Goal: Navigation & Orientation: Find specific page/section

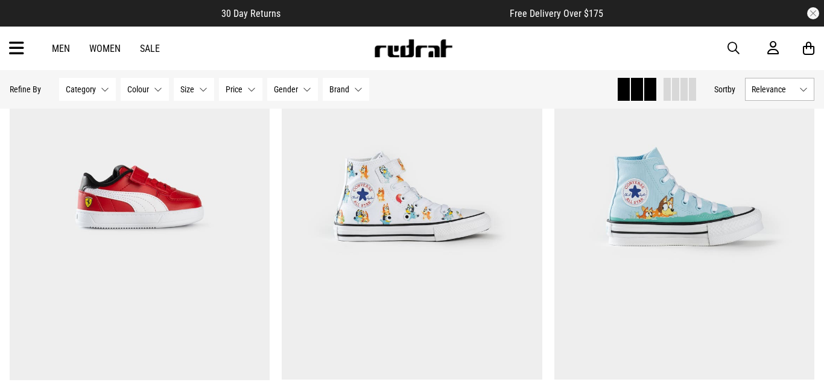
scroll to position [1569, 0]
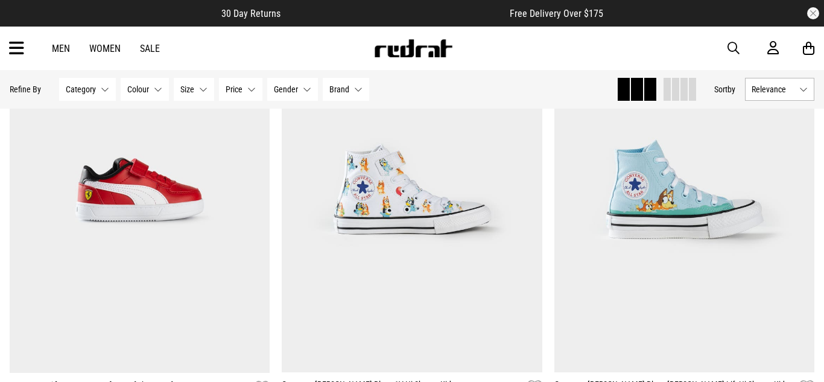
click at [101, 90] on button "Category None selected" at bounding box center [87, 89] width 57 height 23
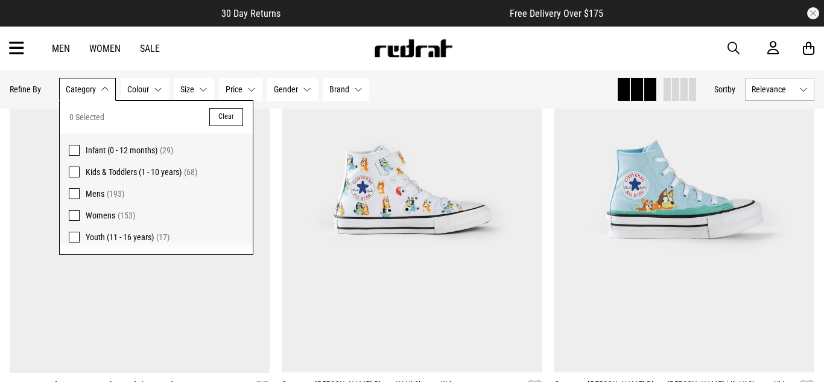
click at [72, 215] on span at bounding box center [74, 215] width 11 height 11
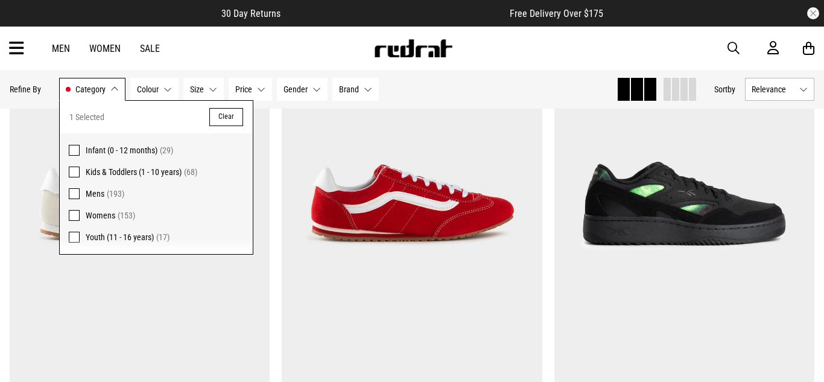
scroll to position [1584, 0]
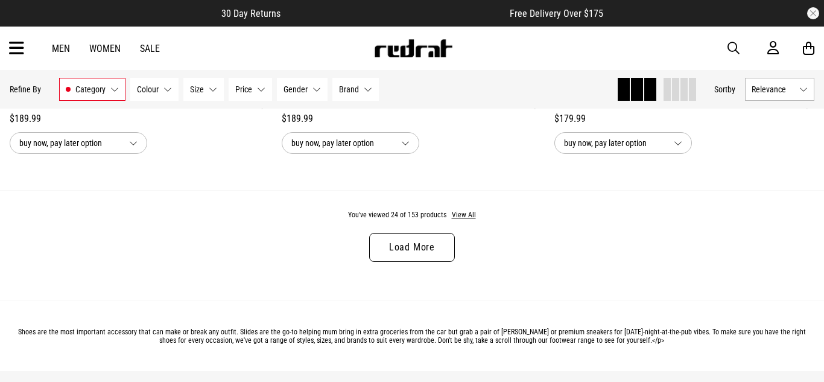
scroll to position [3686, 0]
click at [419, 250] on link "Load More" at bounding box center [412, 246] width 86 height 29
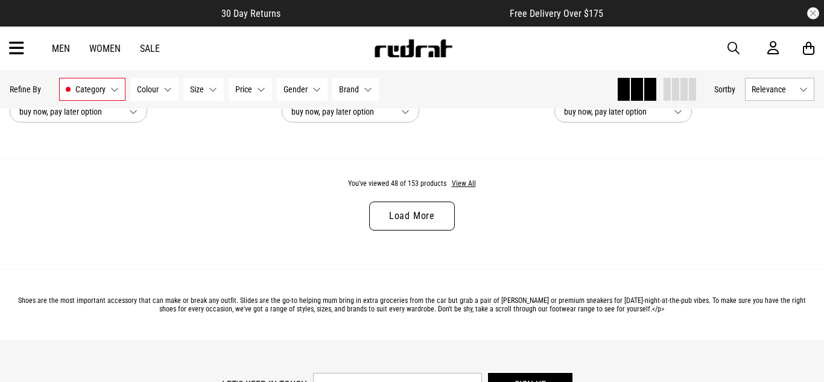
scroll to position [7355, 0]
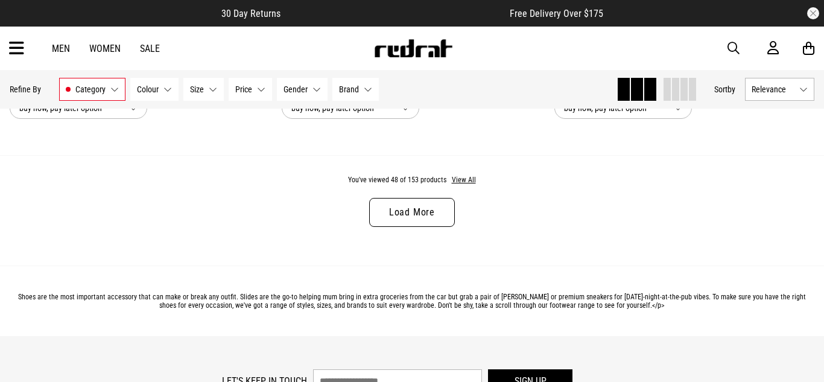
click at [429, 211] on link "Load More" at bounding box center [412, 212] width 86 height 29
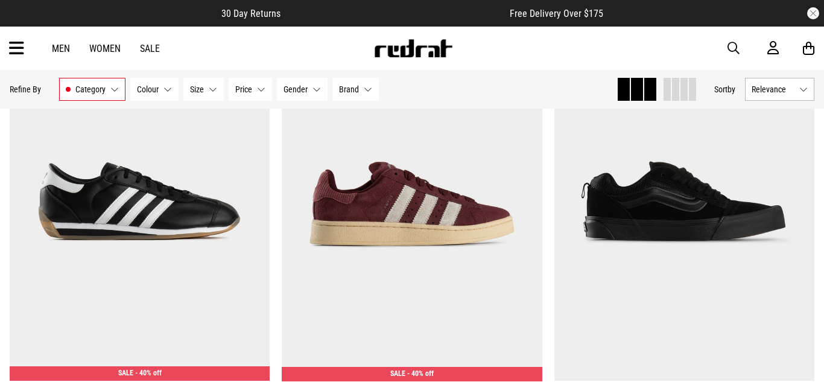
scroll to position [11001, 0]
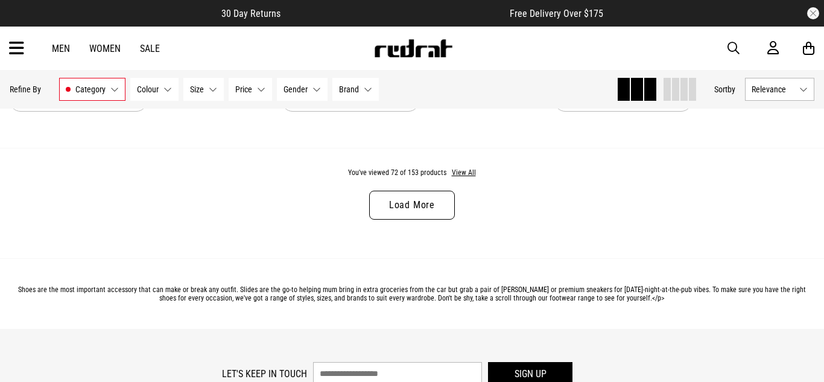
click at [427, 201] on link "Load More" at bounding box center [412, 205] width 86 height 29
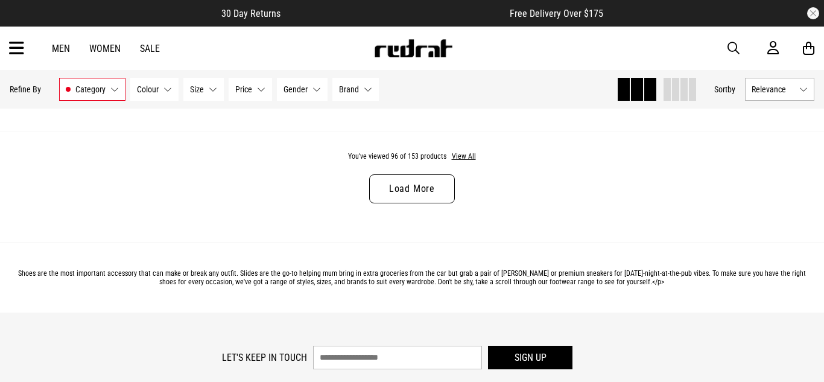
scroll to position [14657, 0]
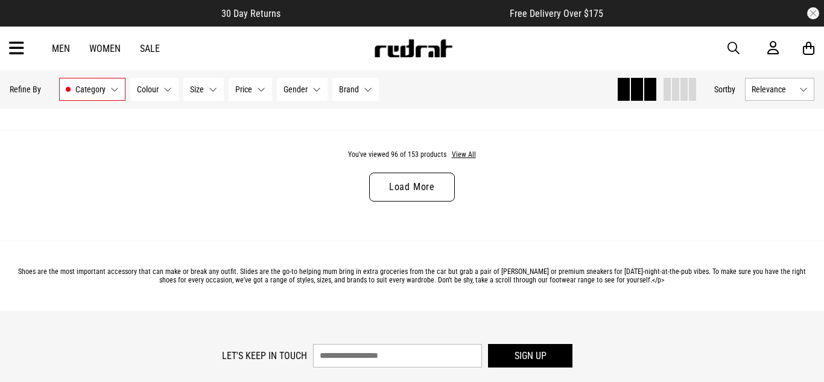
click at [427, 180] on link "Load More" at bounding box center [412, 187] width 86 height 29
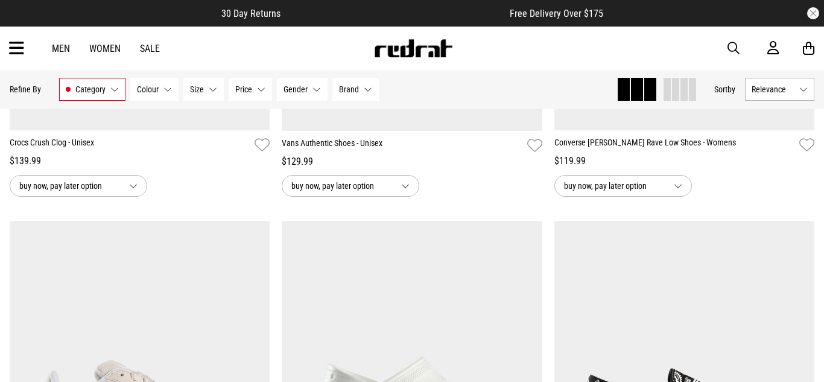
scroll to position [15942, 0]
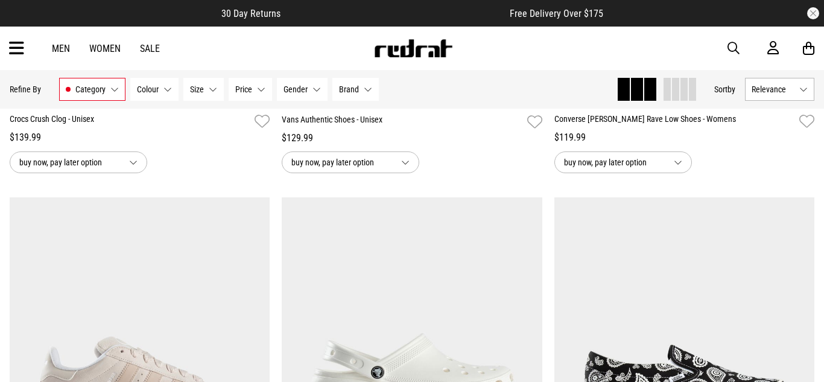
click at [107, 48] on link "Women" at bounding box center [104, 48] width 31 height 11
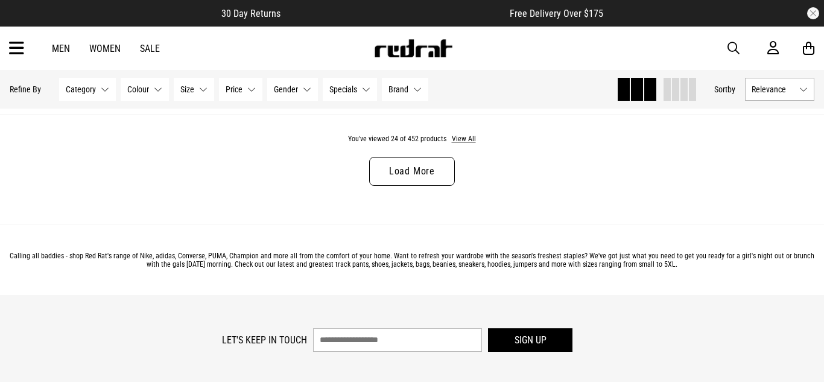
scroll to position [3747, 0]
click at [13, 46] on icon at bounding box center [16, 49] width 15 height 20
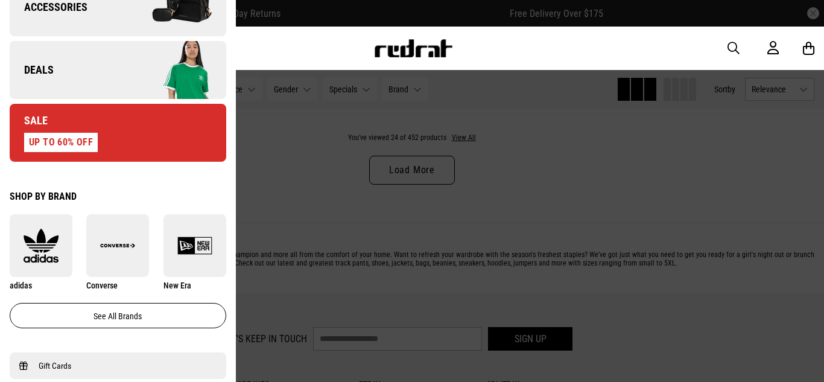
scroll to position [0, 0]
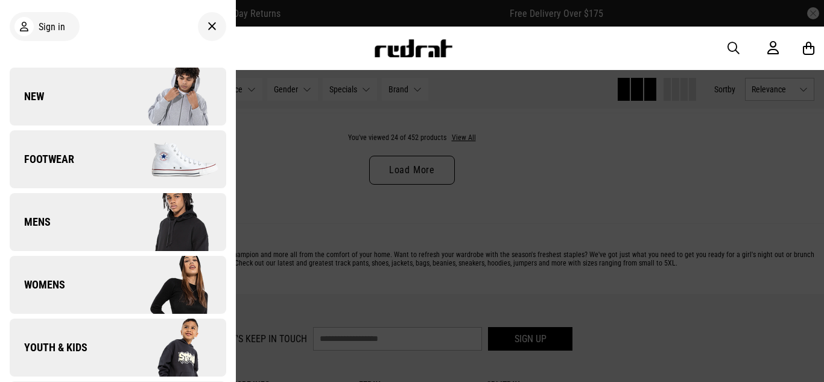
click at [215, 32] on icon at bounding box center [212, 26] width 9 height 14
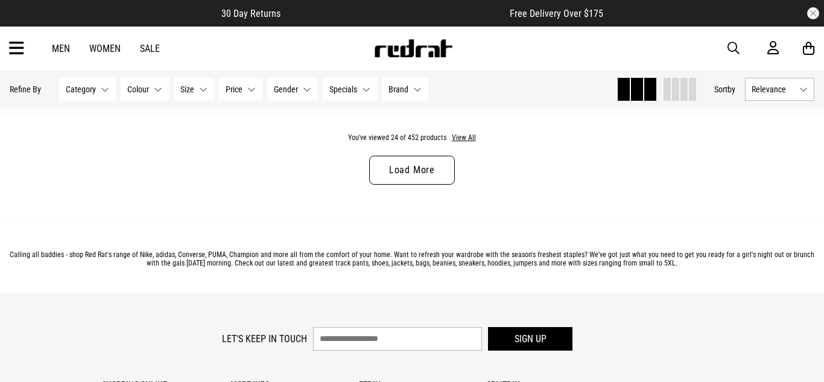
click at [106, 49] on link "Women" at bounding box center [104, 48] width 31 height 11
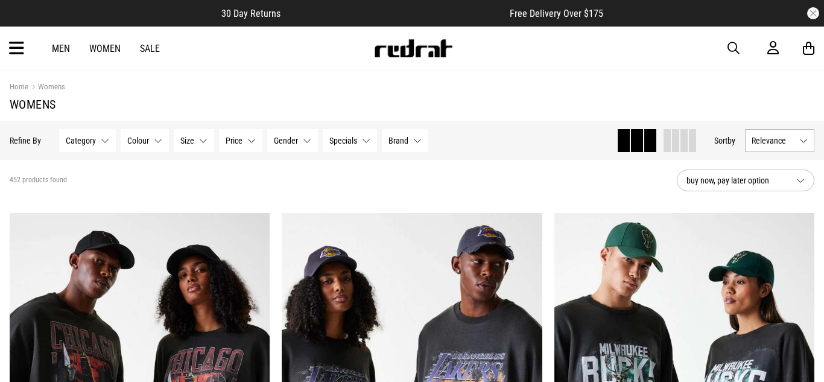
click at [11, 50] on icon at bounding box center [16, 49] width 15 height 20
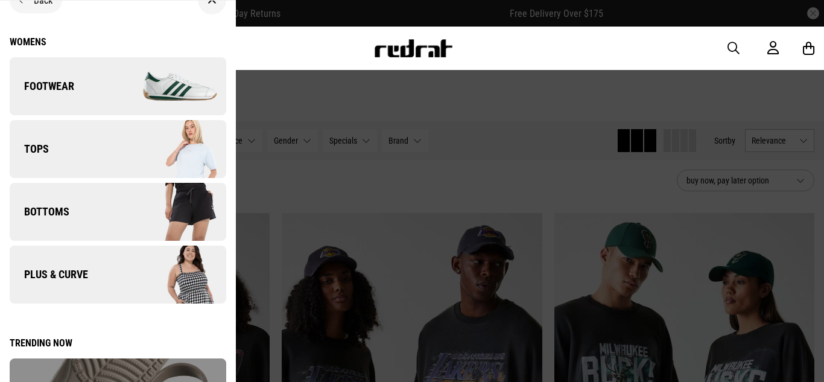
scroll to position [26, 0]
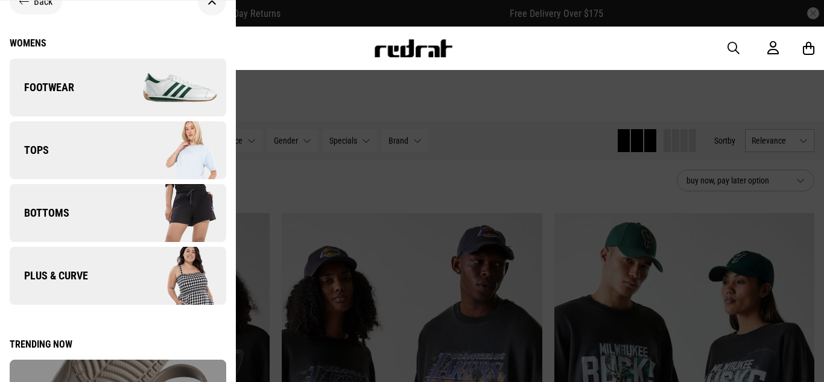
click at [101, 137] on link "Tops" at bounding box center [118, 150] width 217 height 58
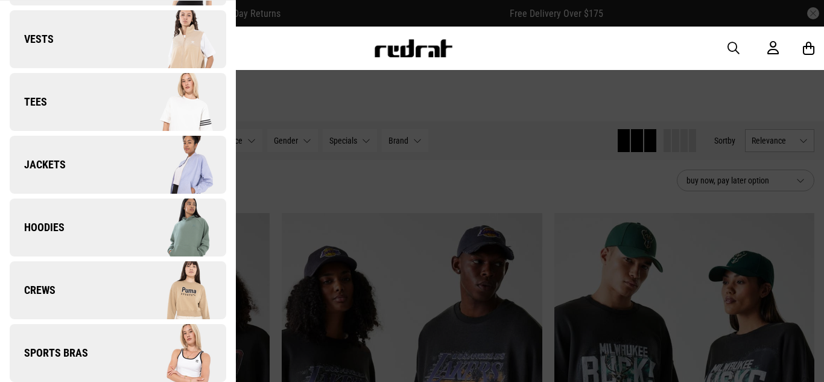
scroll to position [151, 0]
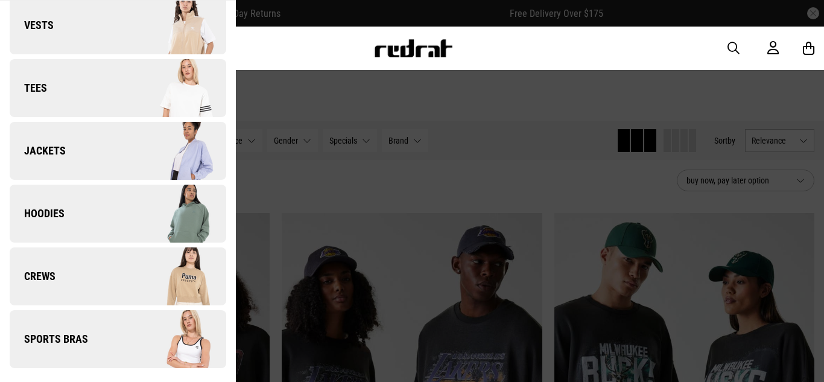
click at [90, 274] on link "Crews" at bounding box center [118, 276] width 217 height 58
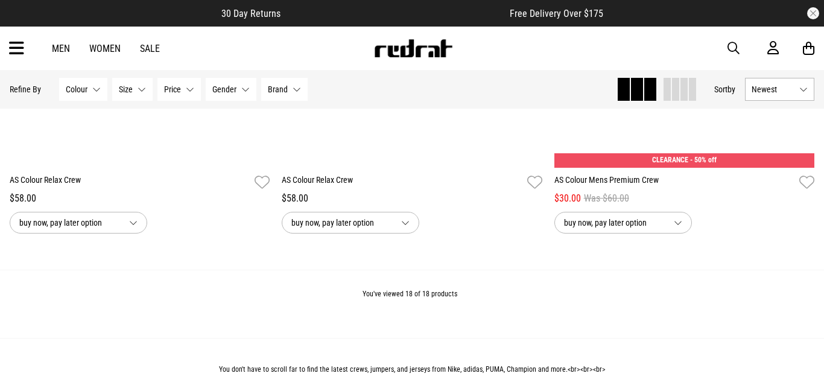
scroll to position [2676, 0]
